Goal: Check status: Check status

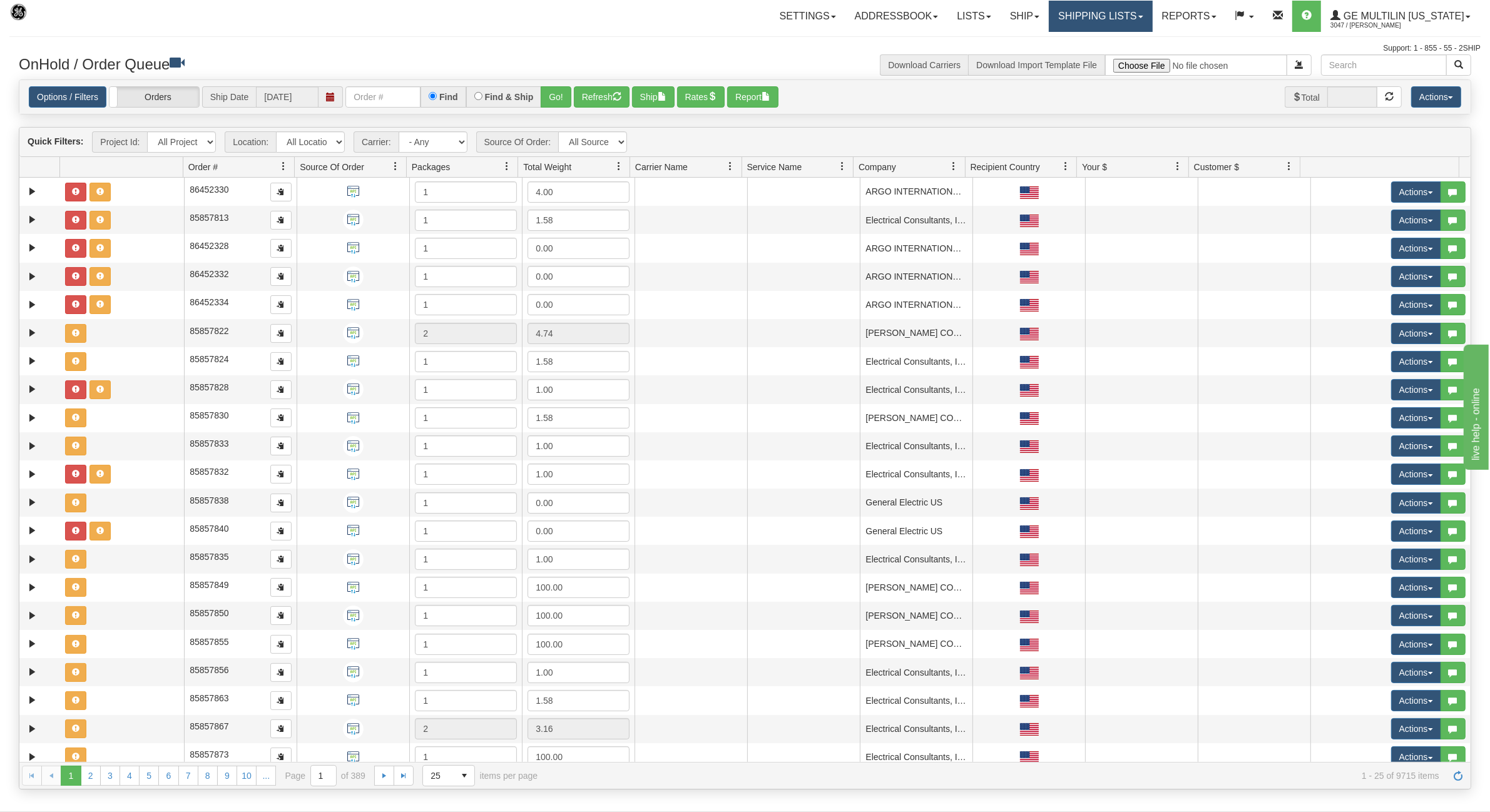
click at [1125, 20] on link "Shipping lists" at bounding box center [1100, 16] width 103 height 31
click at [1090, 45] on span "Current Shipments" at bounding box center [1078, 43] width 73 height 10
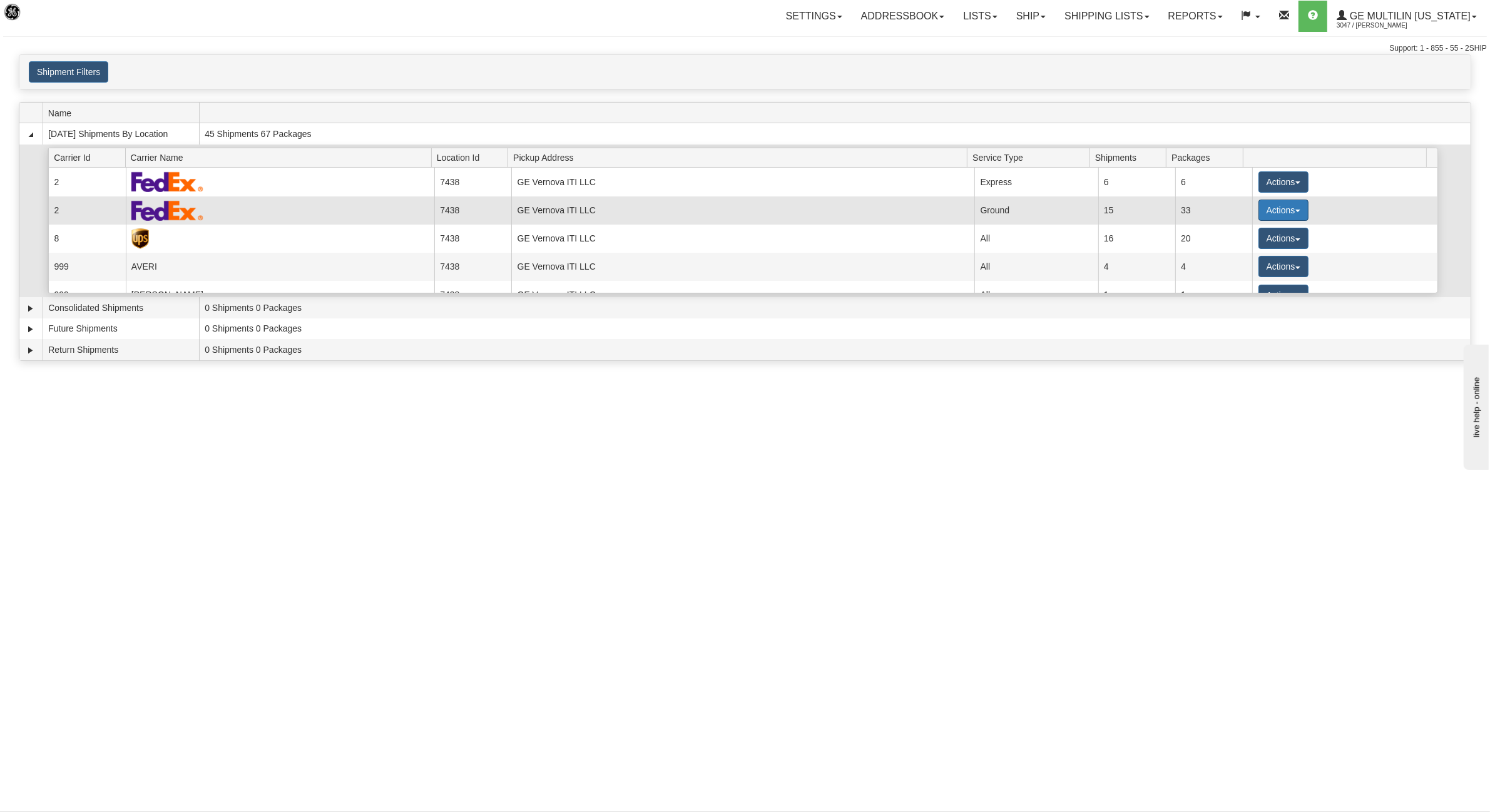
drag, startPoint x: 1305, startPoint y: 202, endPoint x: 1291, endPoint y: 205, distance: 14.3
click at [1305, 202] on td "Actions Details Close Pickup Zip Print" at bounding box center [1344, 211] width 185 height 28
click at [1281, 208] on button "Actions" at bounding box center [1283, 210] width 50 height 21
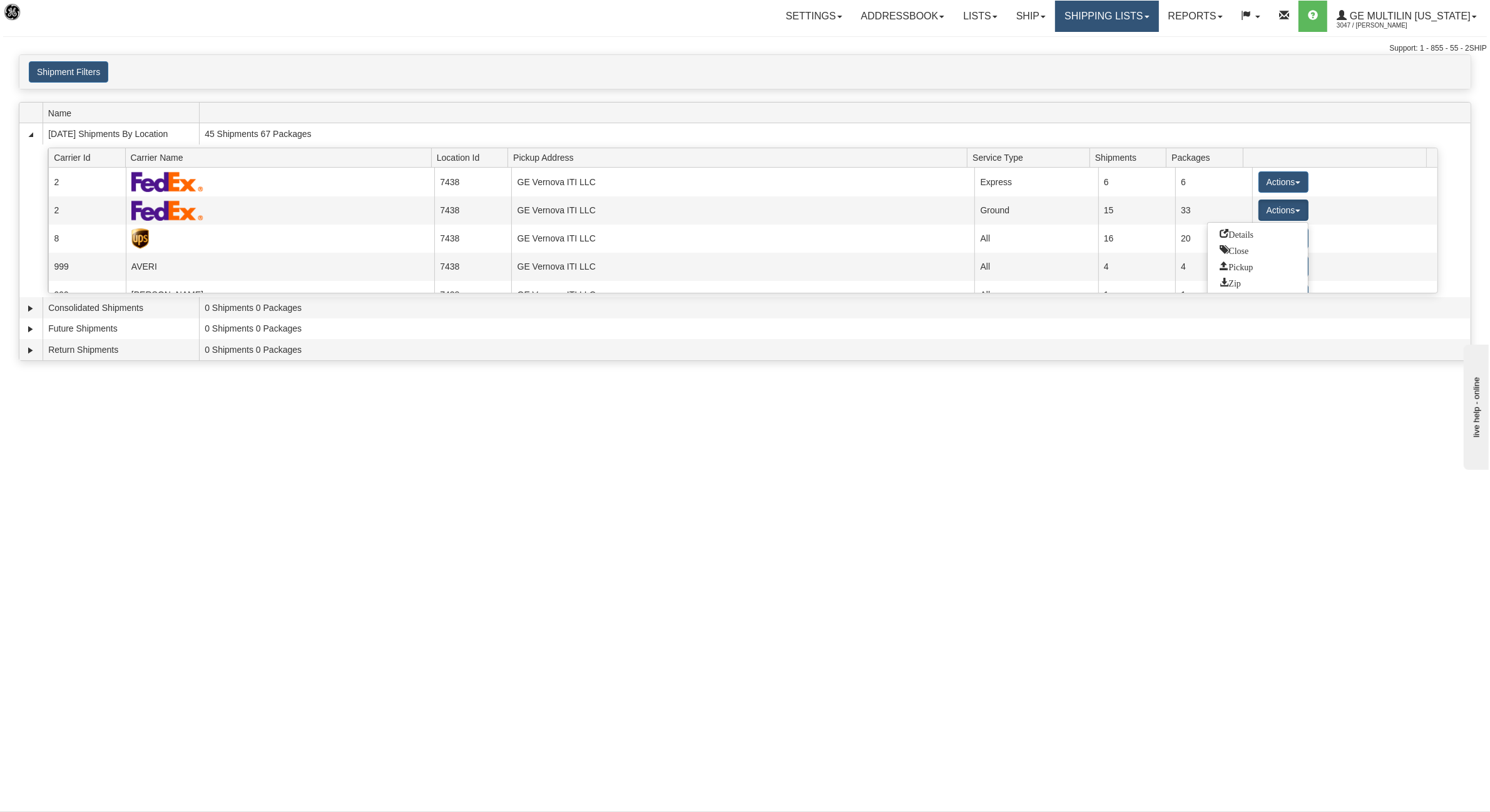
click at [1080, 14] on link "Shipping lists" at bounding box center [1106, 16] width 103 height 31
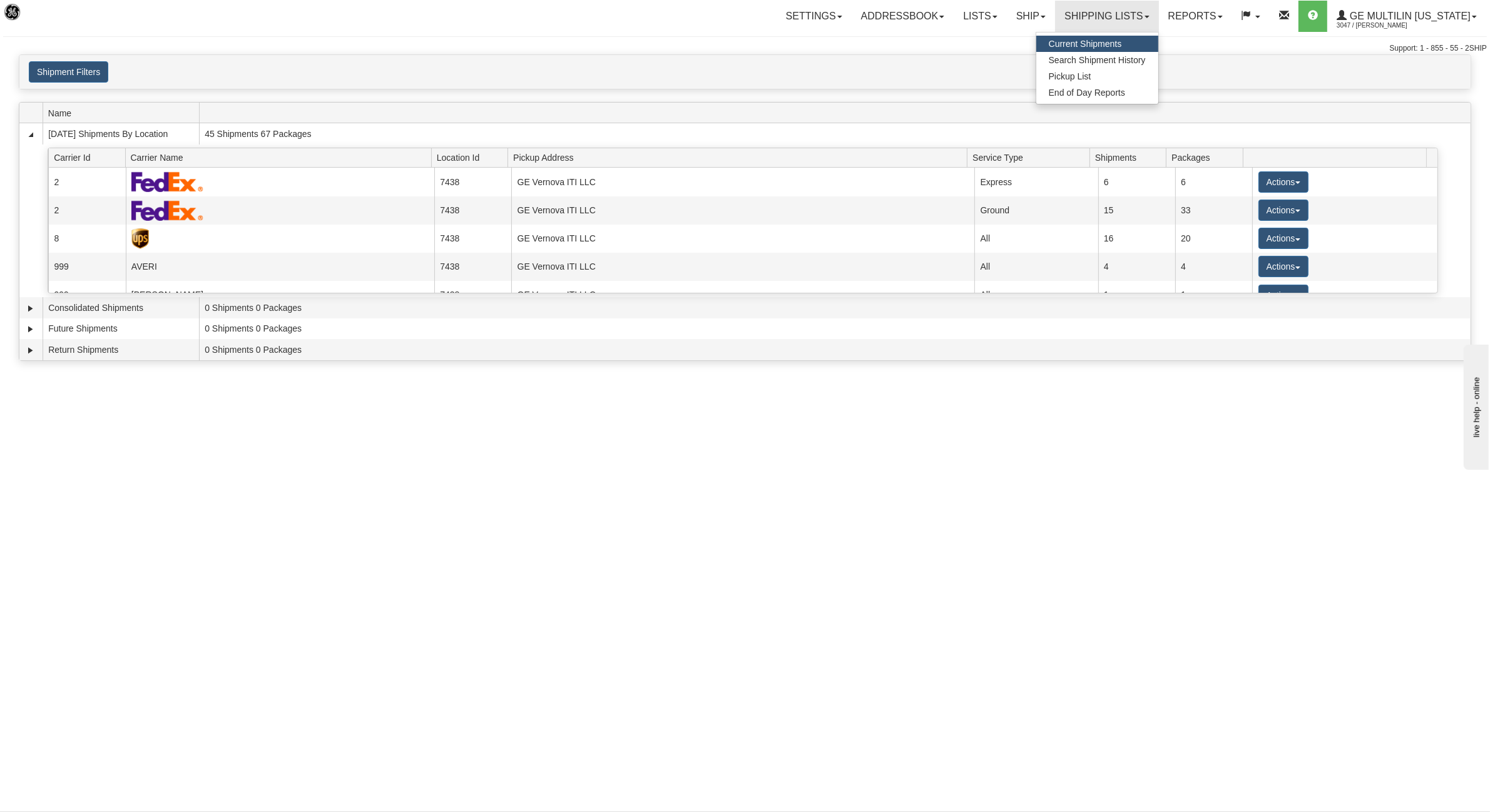
click at [1080, 42] on span "Current Shipments" at bounding box center [1084, 43] width 73 height 10
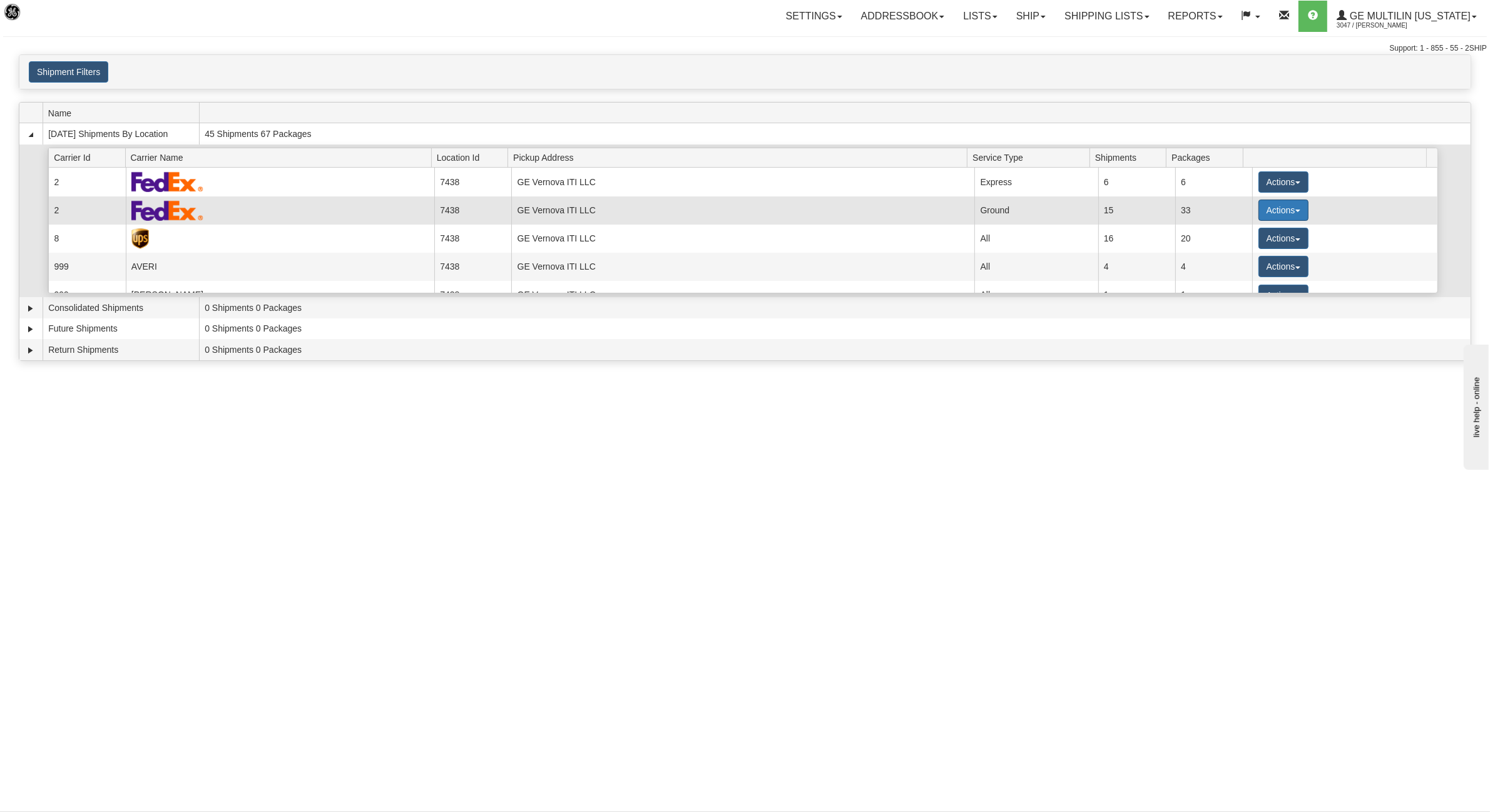
click at [1277, 208] on button "Actions" at bounding box center [1283, 210] width 50 height 21
click at [1242, 237] on span "Details" at bounding box center [1237, 233] width 34 height 9
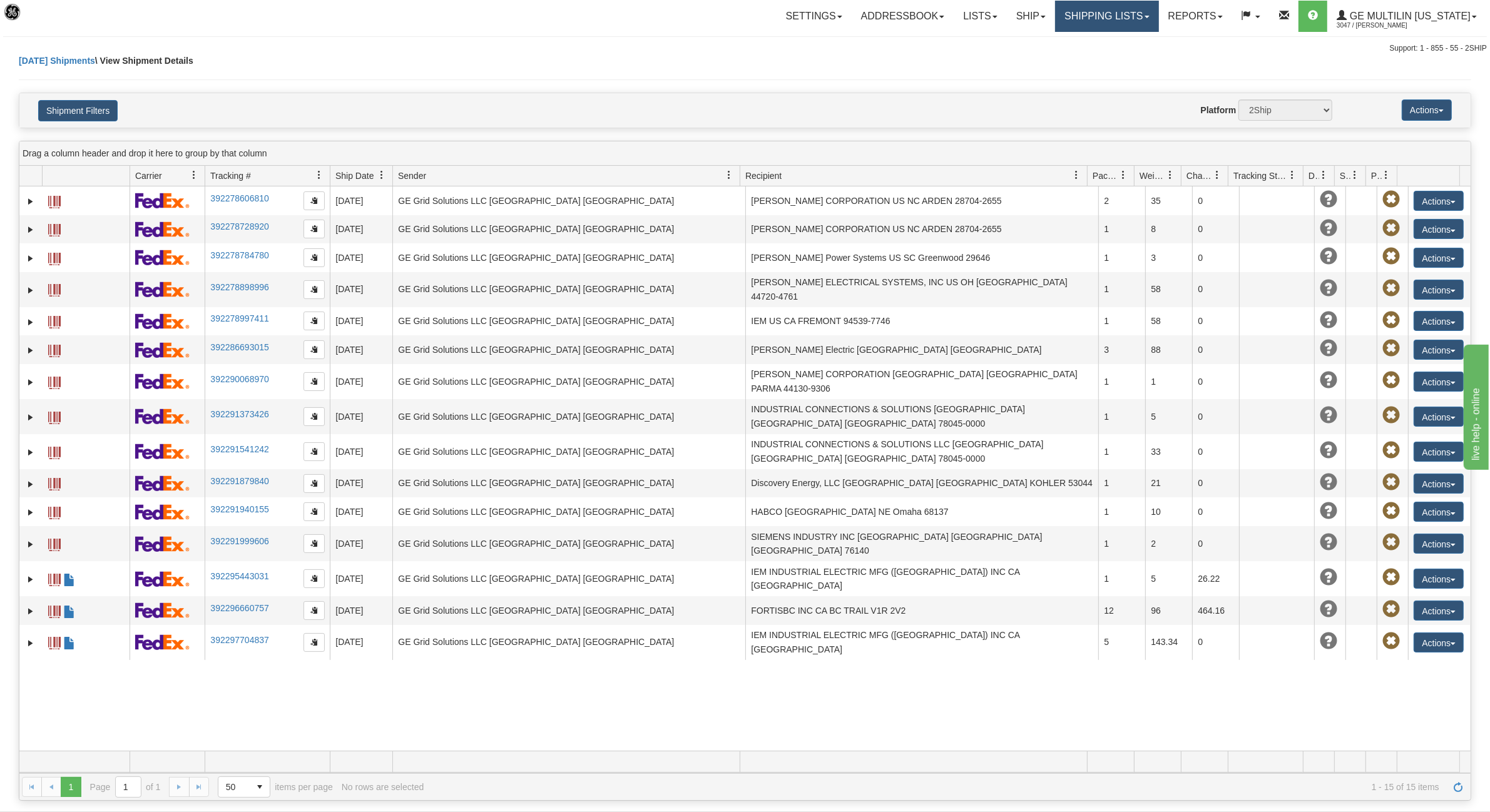
click at [1131, 10] on link "Shipping lists" at bounding box center [1106, 16] width 103 height 31
click at [1104, 45] on span "Current Shipments" at bounding box center [1084, 43] width 73 height 10
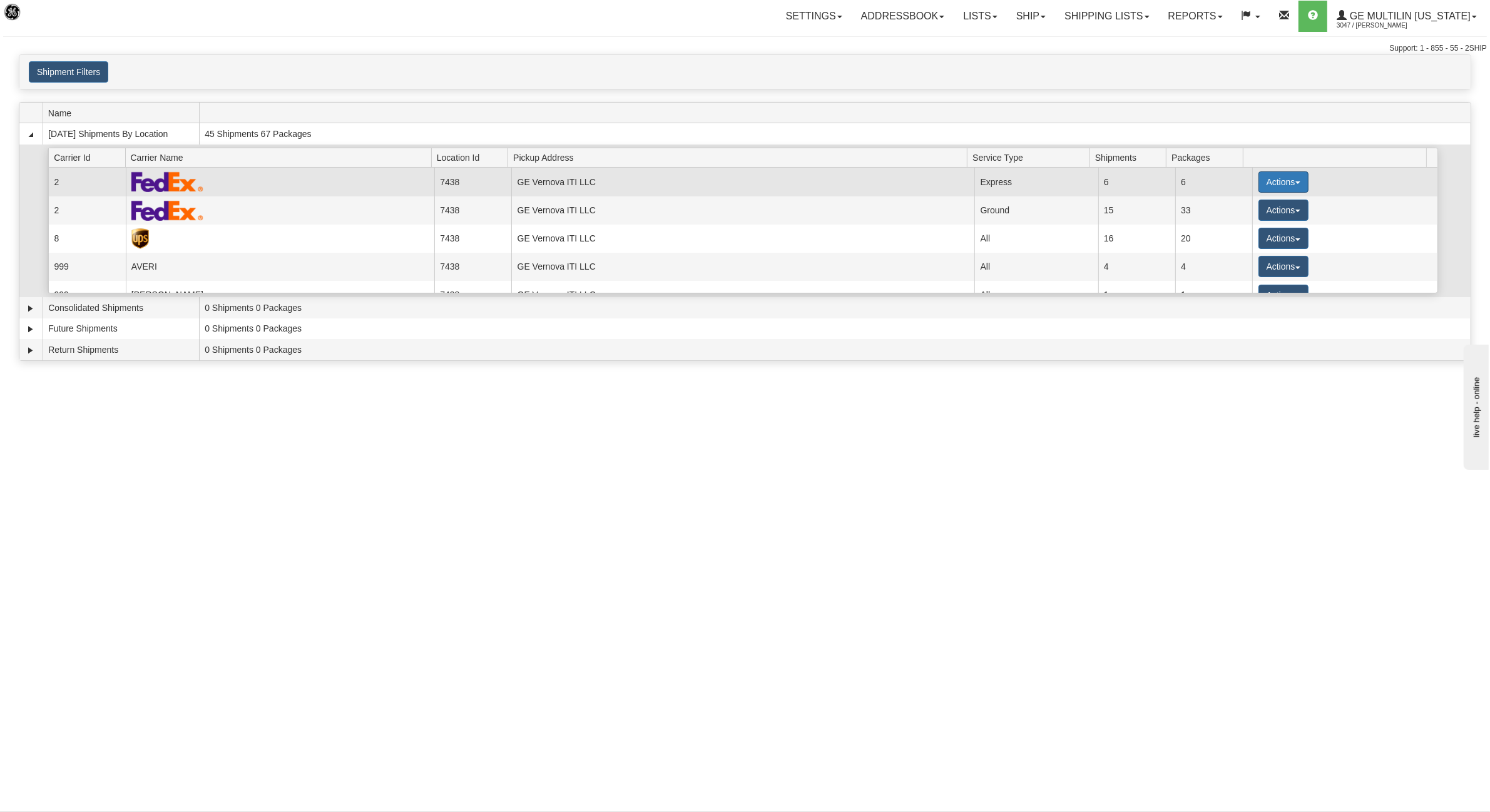
click at [1271, 181] on button "Actions" at bounding box center [1283, 181] width 50 height 21
click at [1243, 208] on span "Details" at bounding box center [1237, 204] width 34 height 9
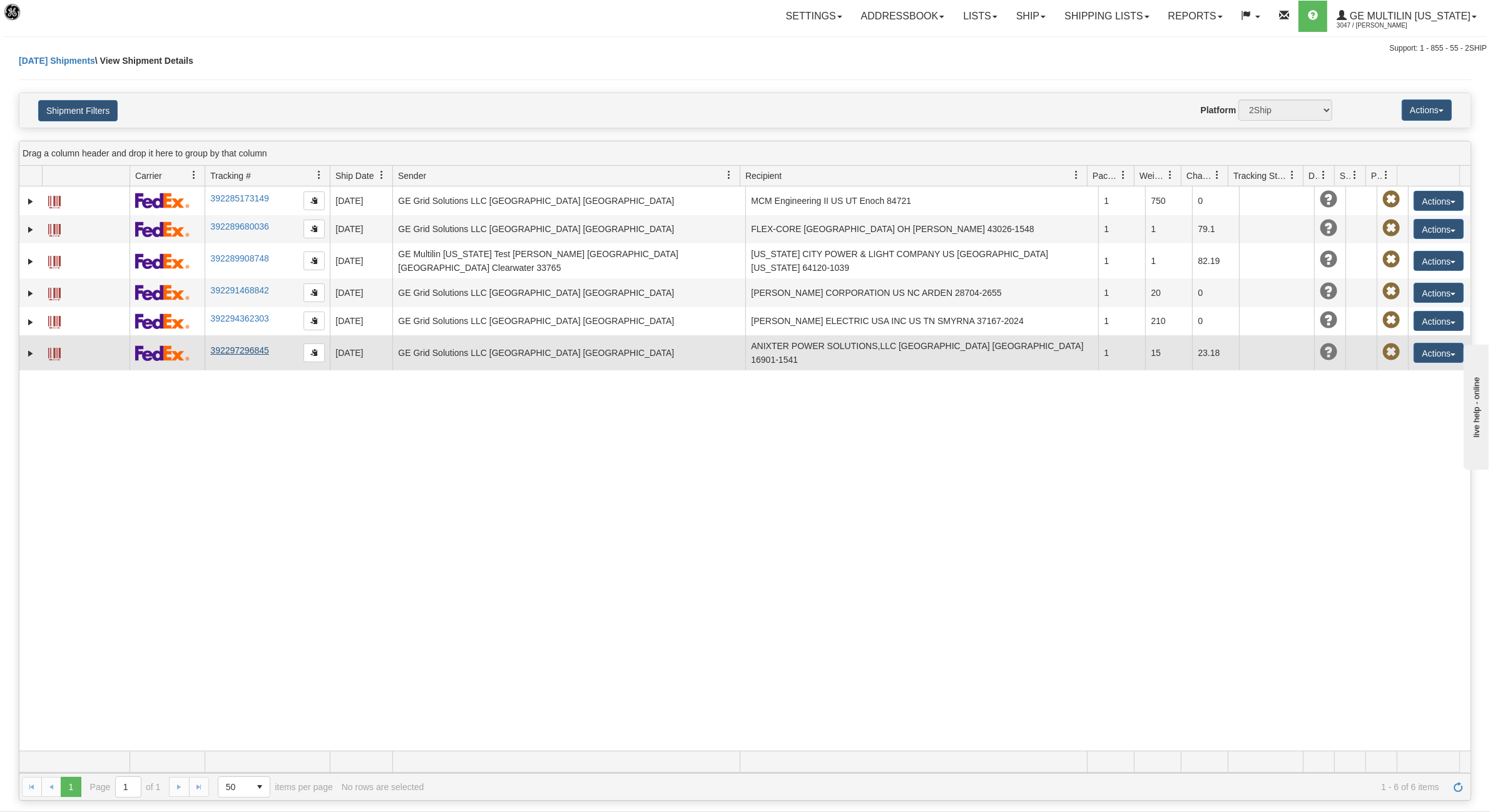
drag, startPoint x: 273, startPoint y: 342, endPoint x: 222, endPoint y: 343, distance: 51.0
click at [222, 343] on td "392297296845" at bounding box center [267, 353] width 125 height 35
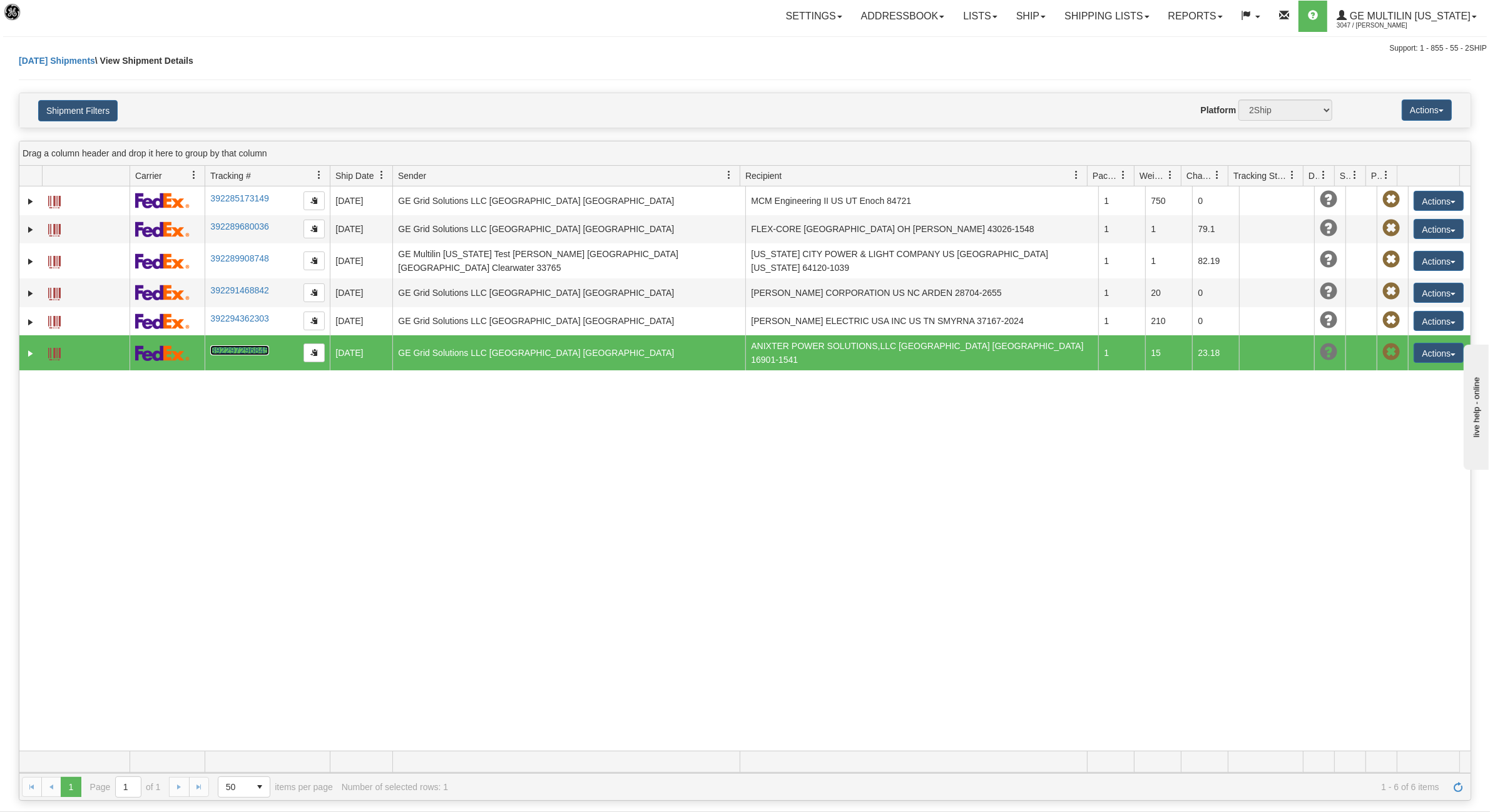
click at [222, 345] on link "392297296845" at bounding box center [239, 350] width 59 height 10
